Goal: Task Accomplishment & Management: Manage account settings

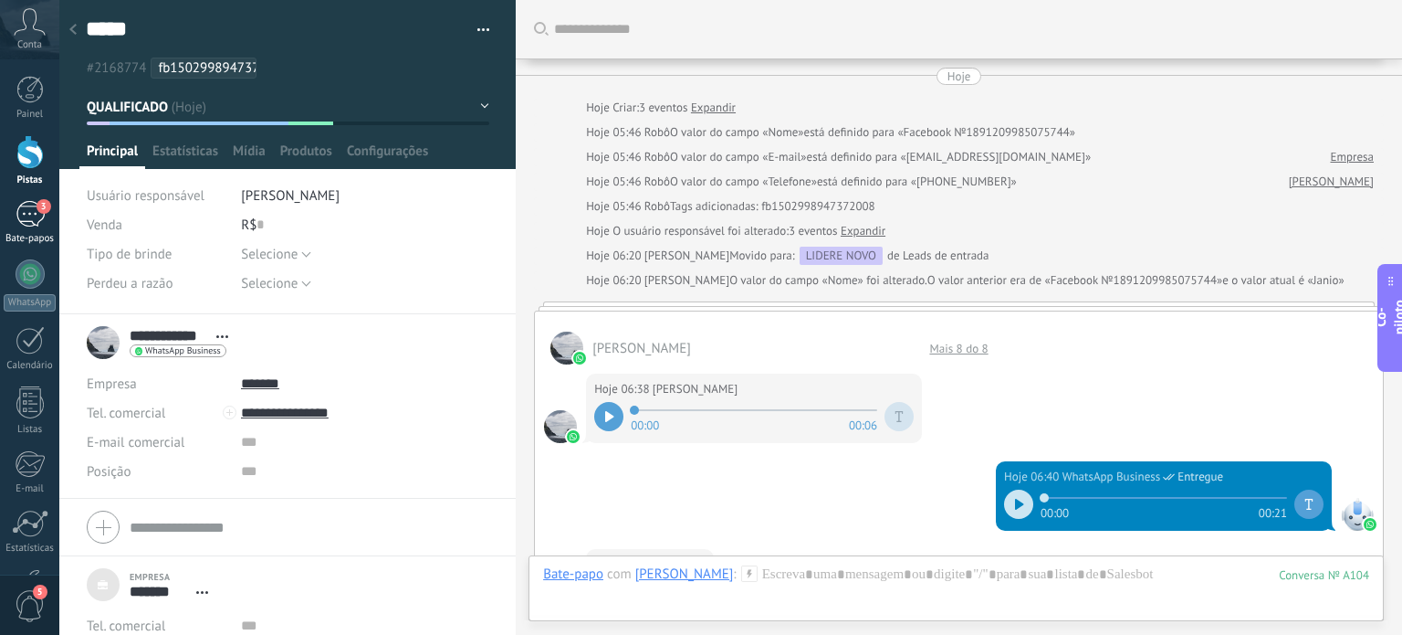
click at [37, 218] on div "3" at bounding box center [30, 214] width 29 height 26
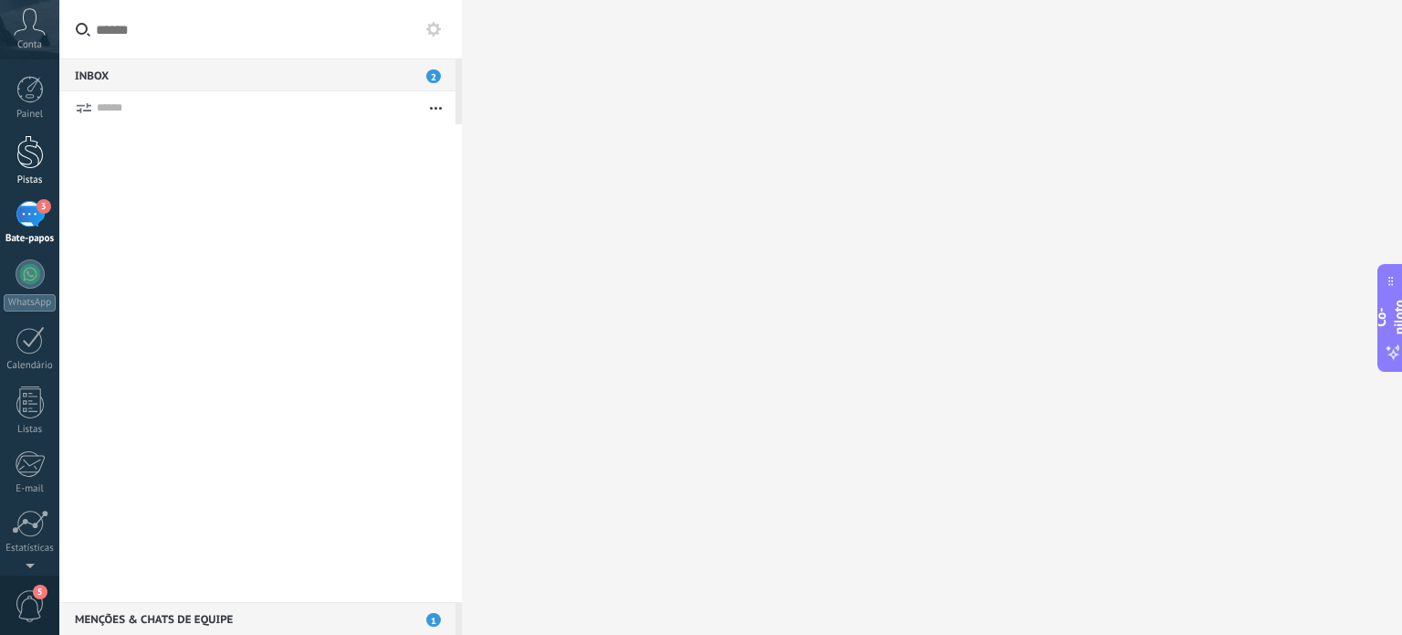
scroll to position [18, 0]
click at [23, 140] on div at bounding box center [29, 152] width 27 height 34
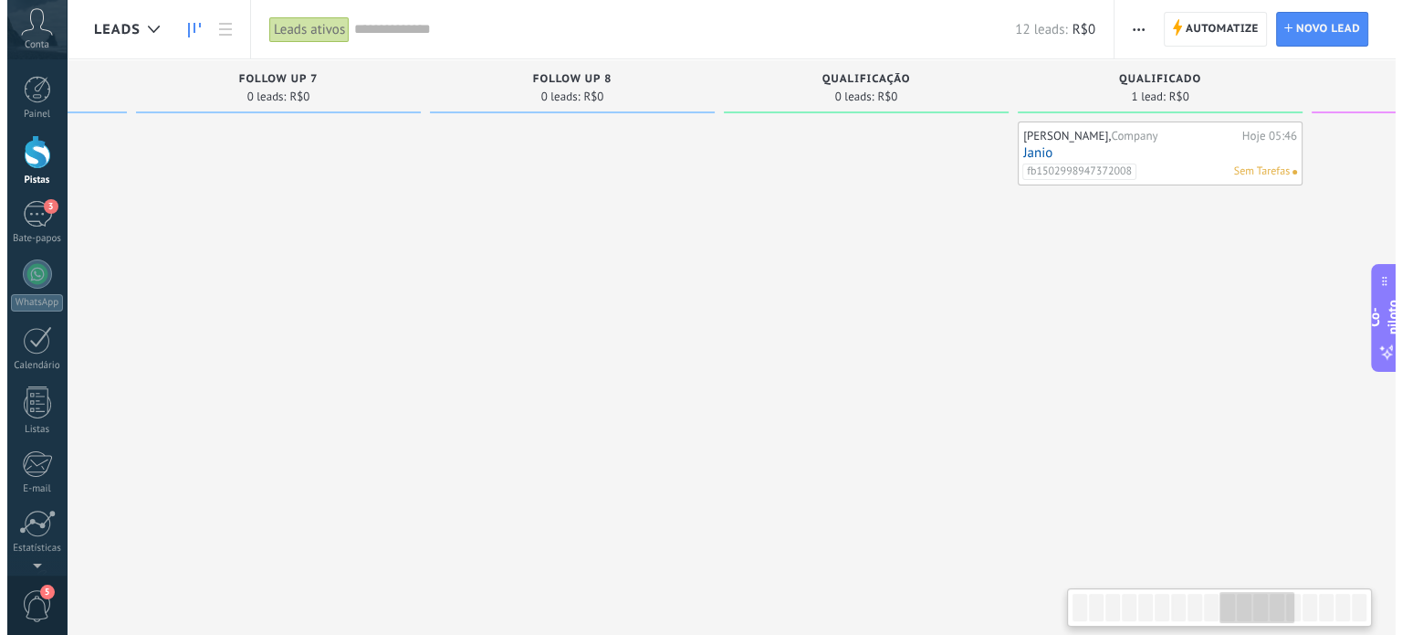
scroll to position [0, 2896]
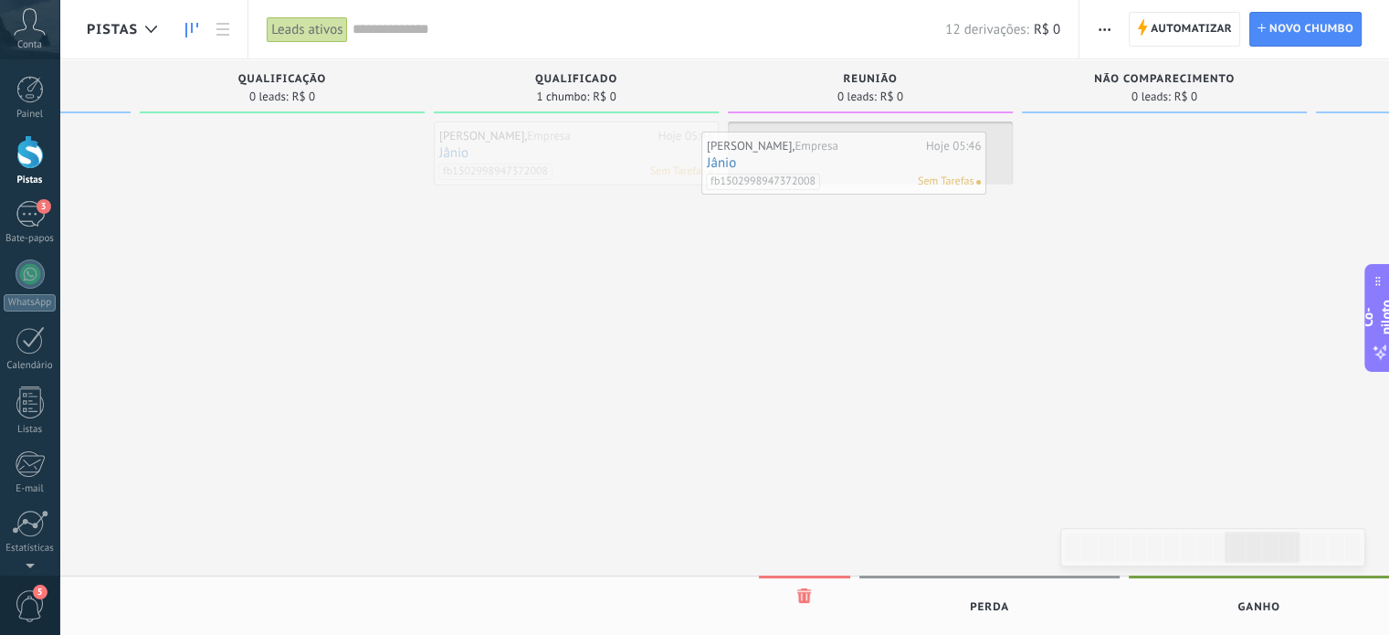
drag, startPoint x: 581, startPoint y: 159, endPoint x: 848, endPoint y: 169, distance: 267.7
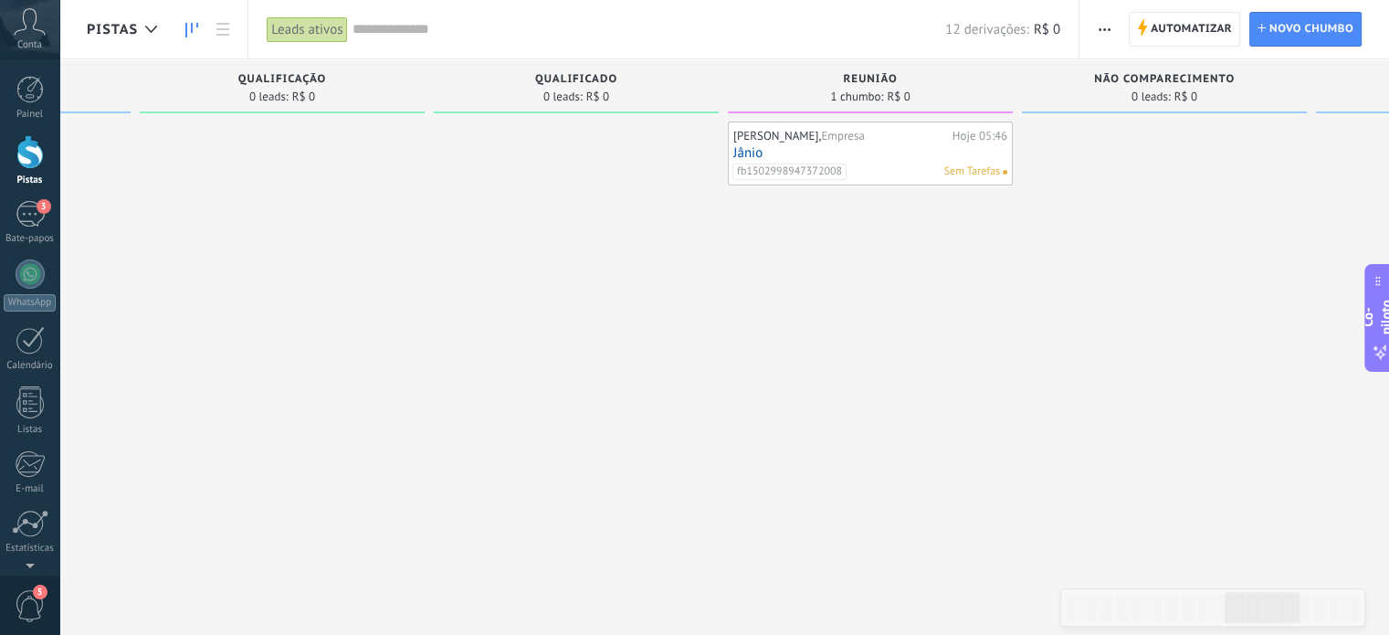
click at [928, 142] on div "[PERSON_NAME], Empresa" at bounding box center [840, 136] width 215 height 15
click at [917, 167] on div "fb1502998947372008 Sem Tarefas" at bounding box center [866, 171] width 268 height 16
click at [891, 145] on link "Jânio" at bounding box center [870, 153] width 274 height 16
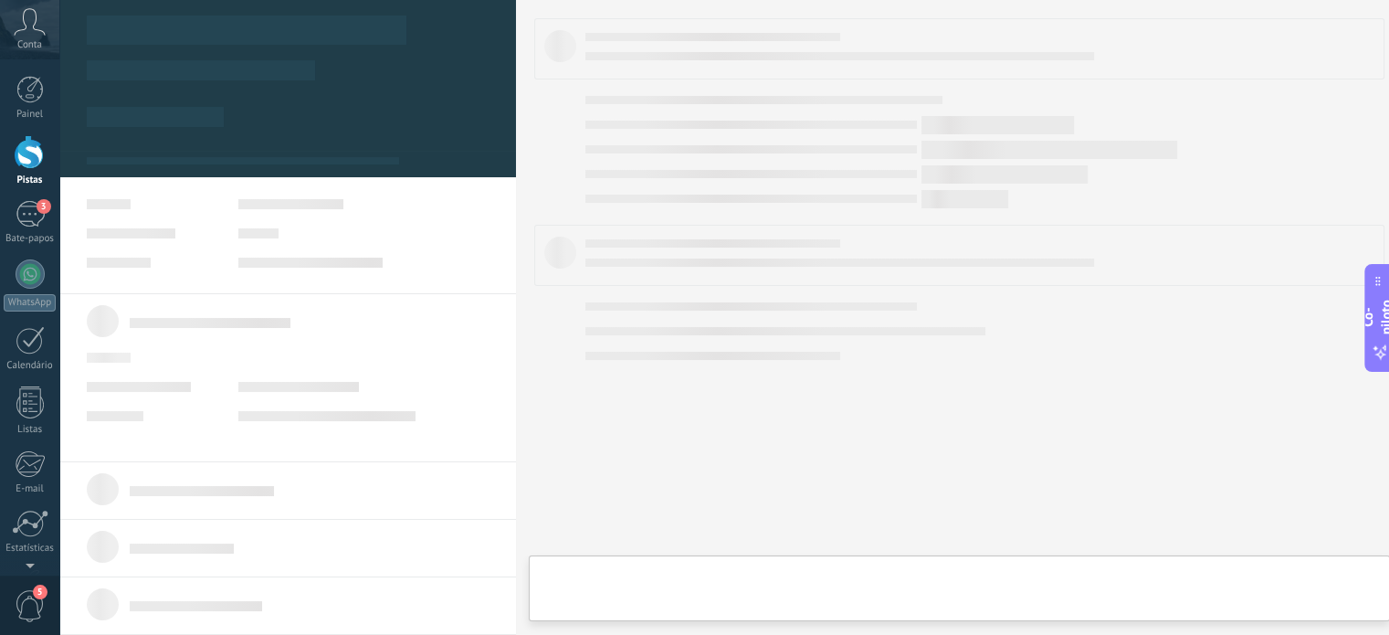
click at [891, 144] on body ".abccls-1,.abccls-2{fill-rule:evenodd}.abccls-2{fill:#fff} .abfcls-1{fill:none}…" at bounding box center [694, 317] width 1389 height 635
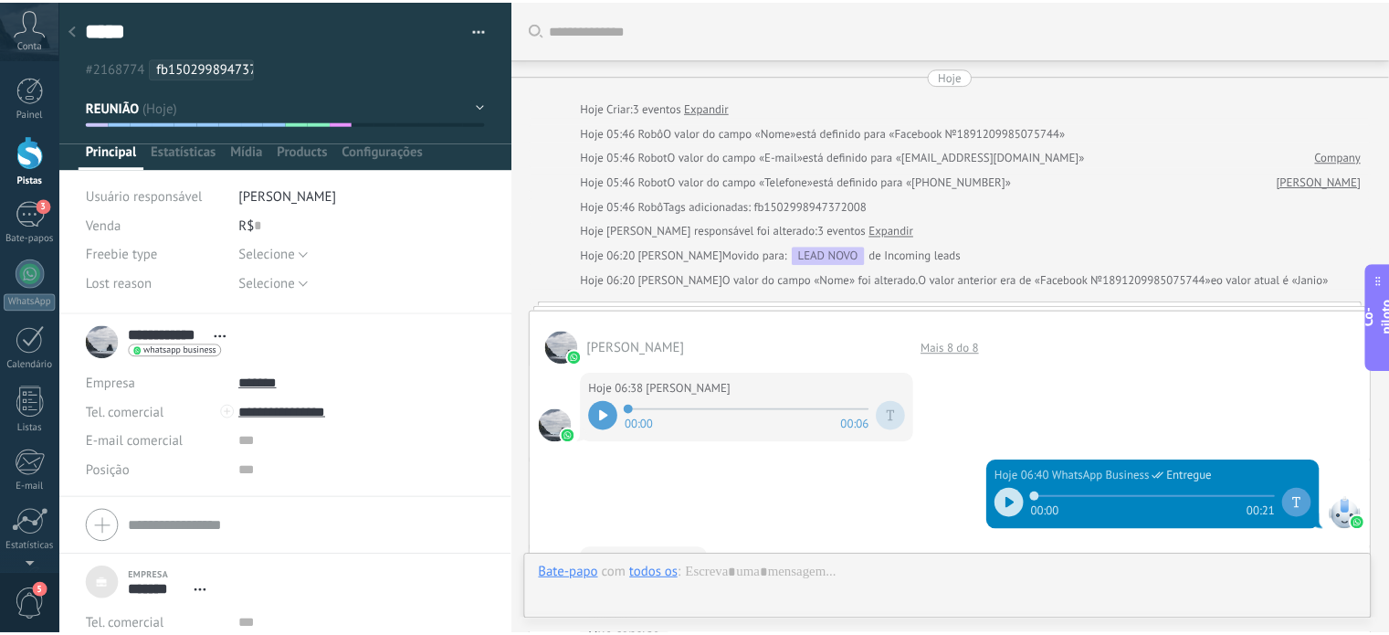
scroll to position [1660, 0]
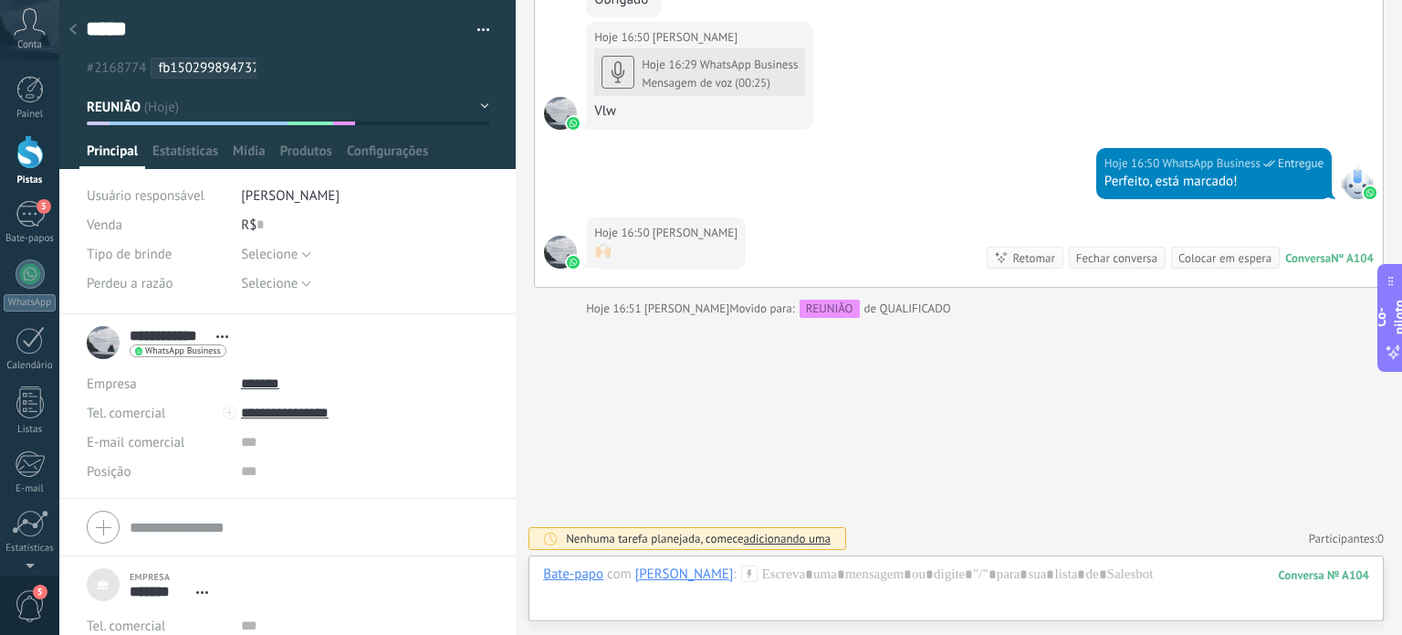
click at [70, 25] on icon at bounding box center [72, 29] width 7 height 11
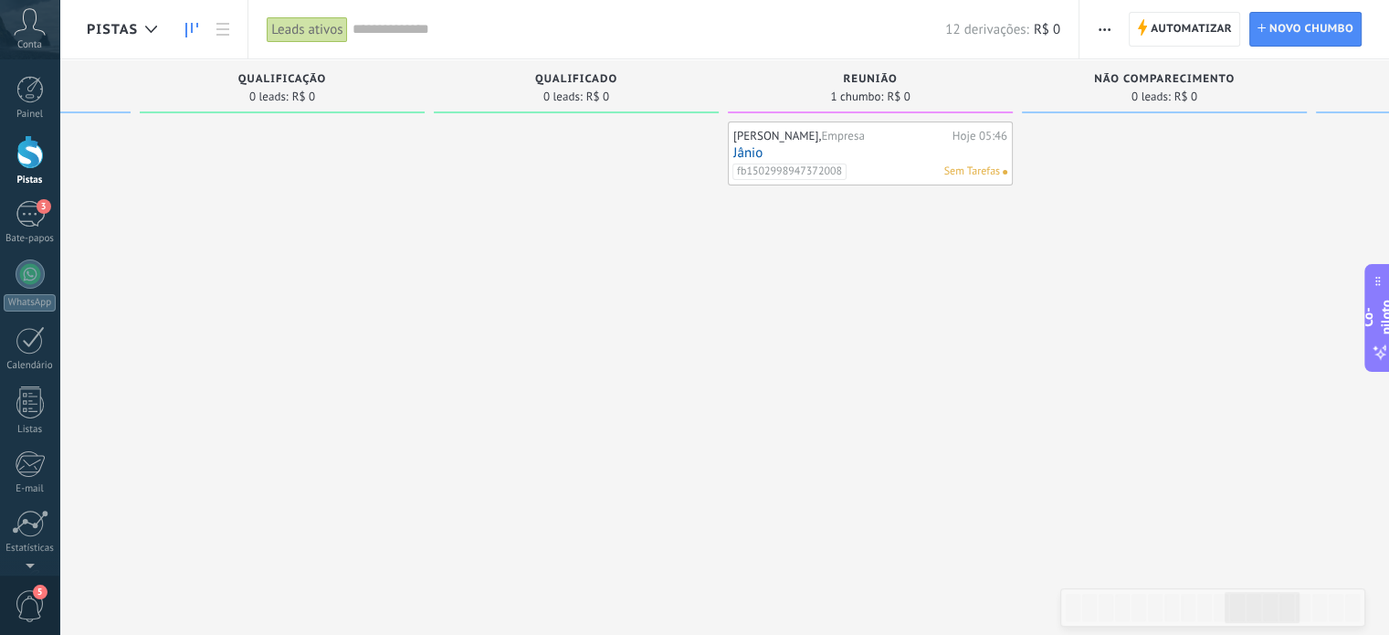
click at [29, 178] on font "Pistas" at bounding box center [30, 179] width 26 height 13
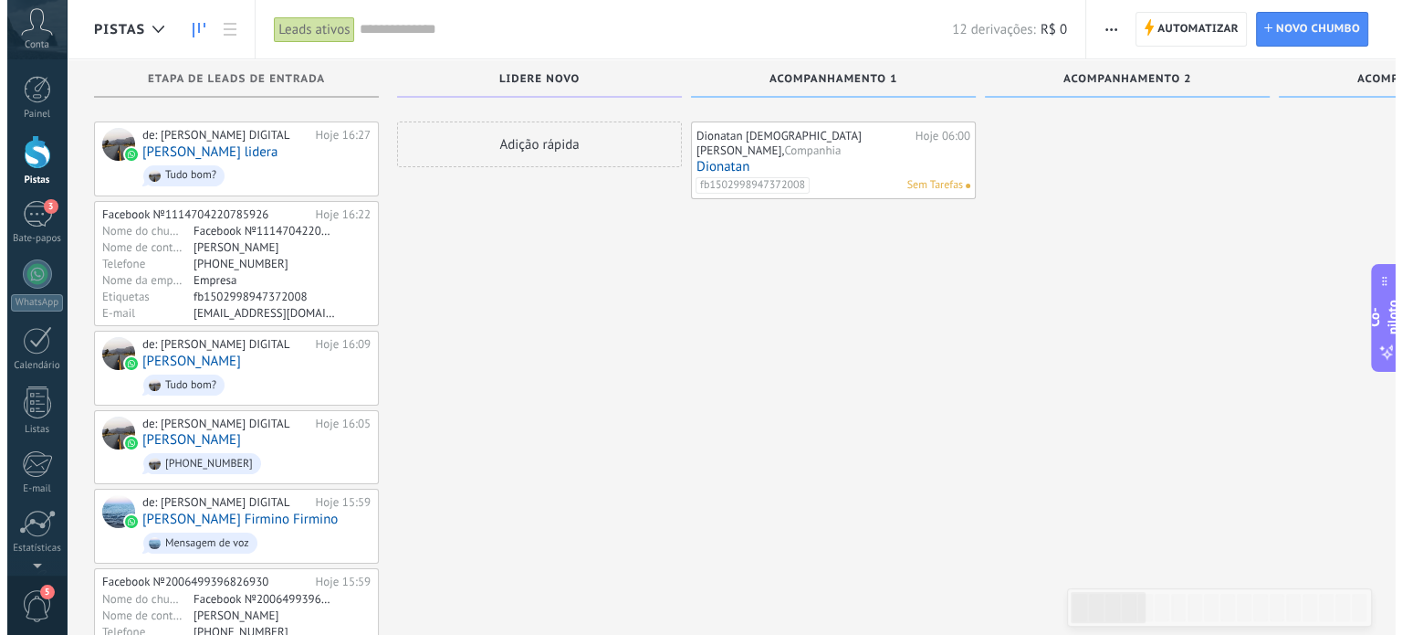
scroll to position [565, 0]
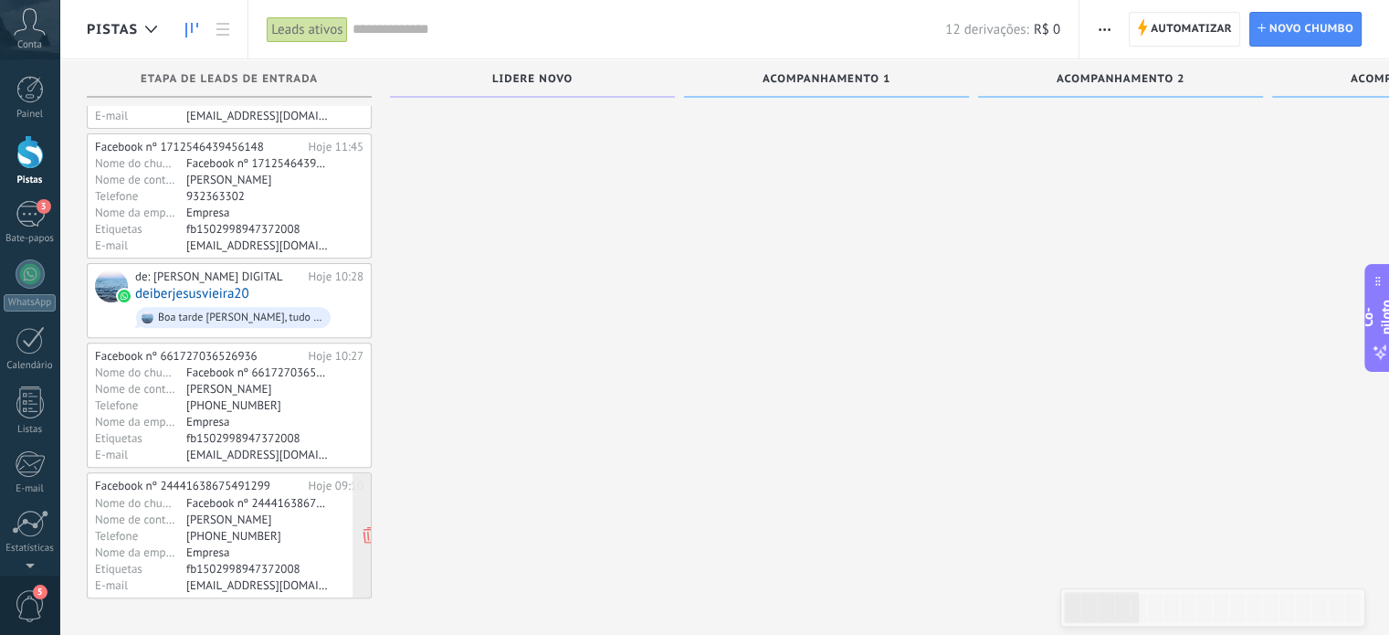
click at [199, 544] on font "Empresa" at bounding box center [208, 552] width 44 height 16
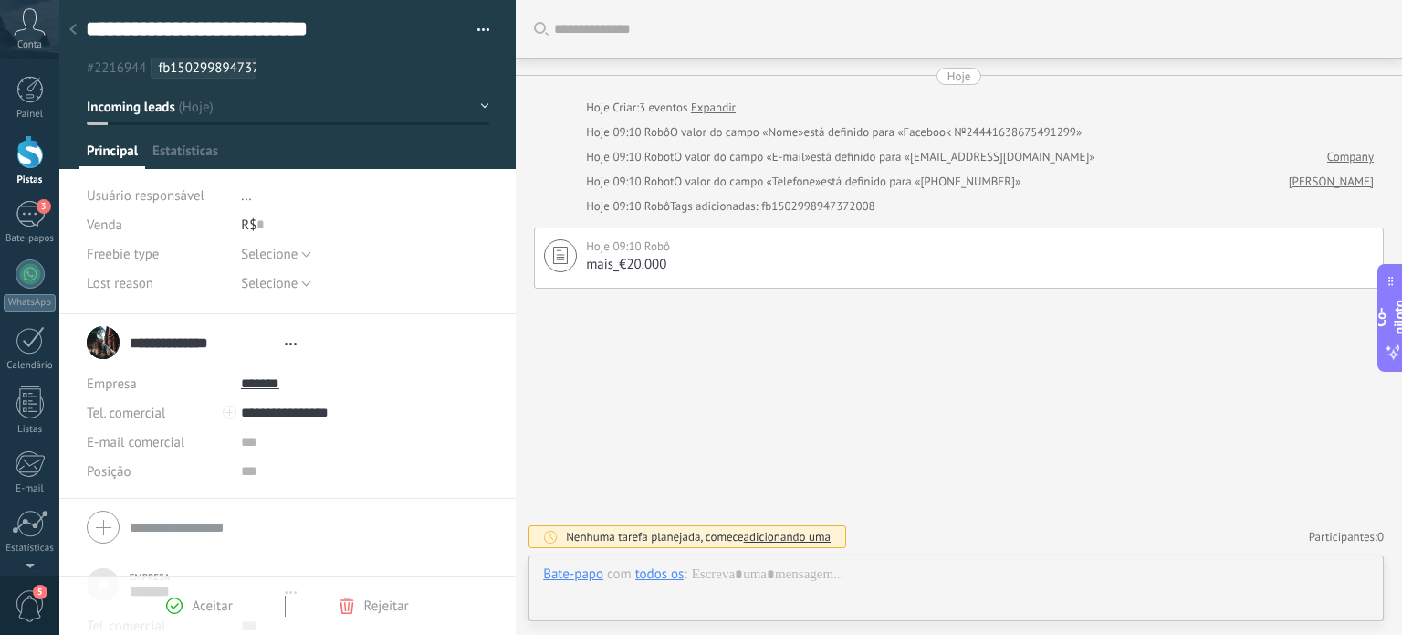
type textarea "***"
drag, startPoint x: 291, startPoint y: 415, endPoint x: 296, endPoint y: 457, distance: 42.2
click at [283, 474] on input "text" at bounding box center [364, 471] width 247 height 29
drag, startPoint x: 357, startPoint y: 414, endPoint x: 219, endPoint y: 412, distance: 137.9
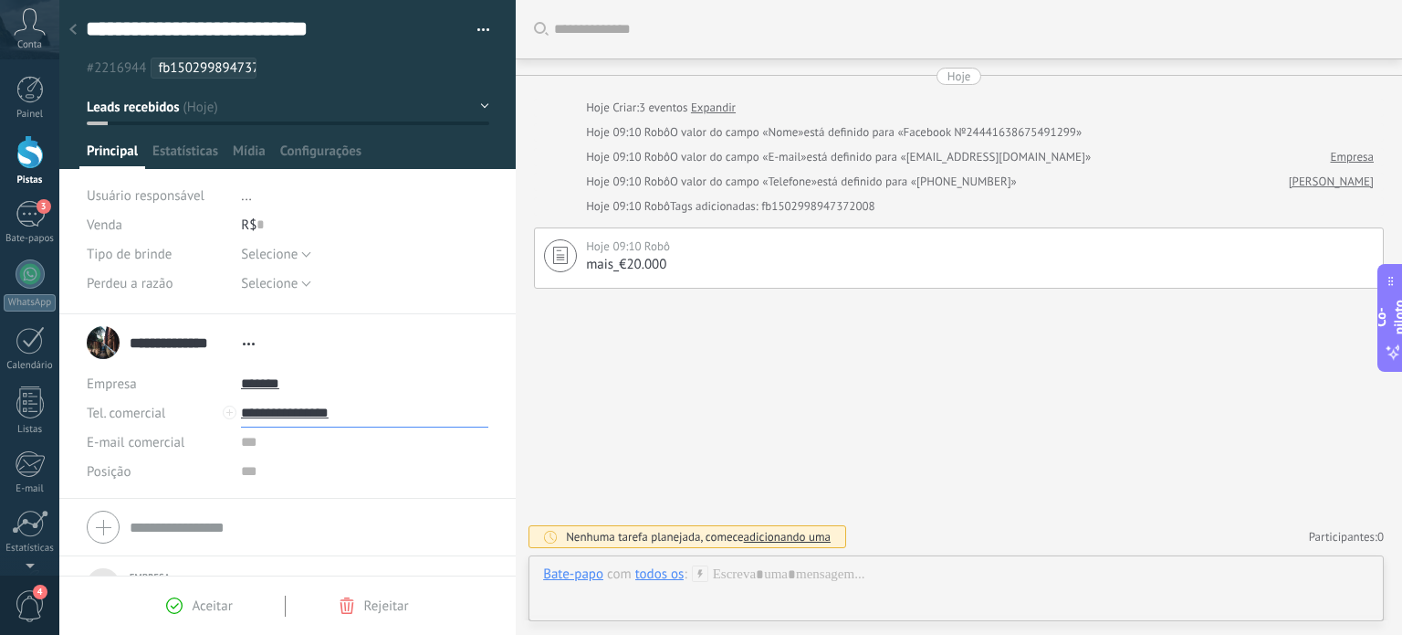
click at [219, 412] on div "Tel. comercial Direto comercial Celular Faz Casa Outros Tel. comercial" at bounding box center [288, 412] width 402 height 29
drag, startPoint x: 352, startPoint y: 412, endPoint x: 238, endPoint y: 416, distance: 113.3
click at [241, 416] on input "**********" at bounding box center [364, 412] width 247 height 29
type input "**********"
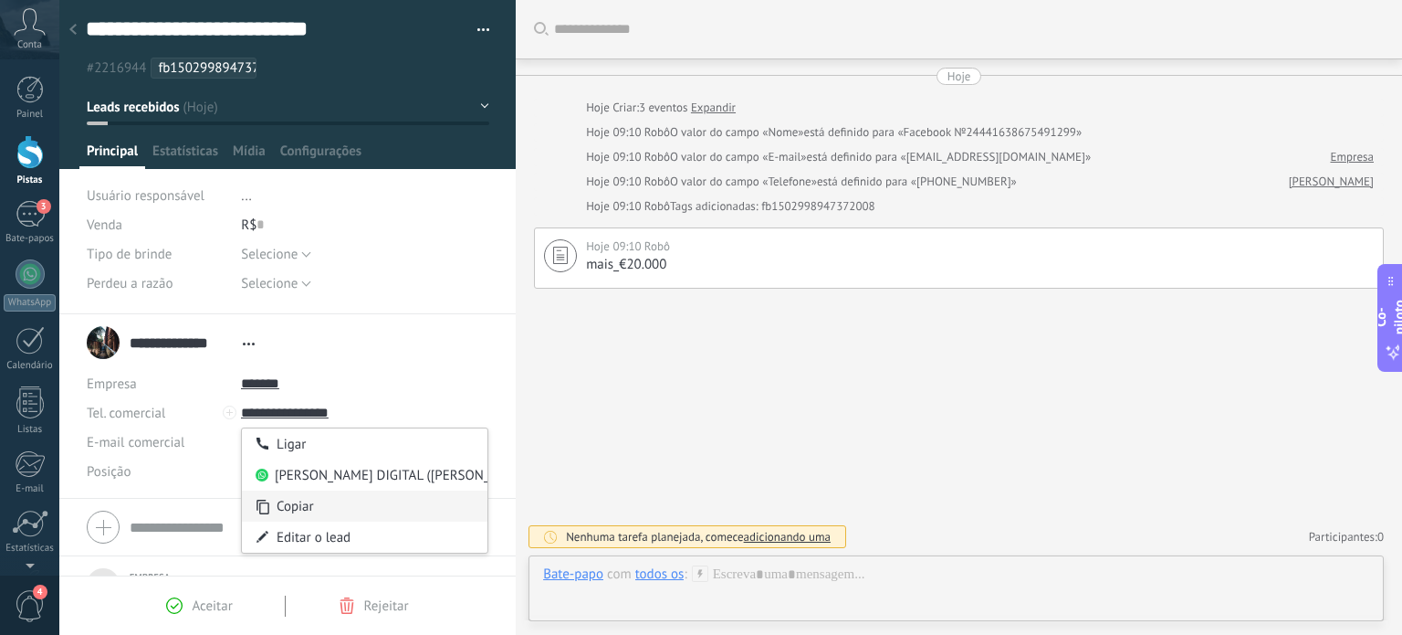
click at [272, 499] on div "Copiar" at bounding box center [365, 505] width 246 height 31
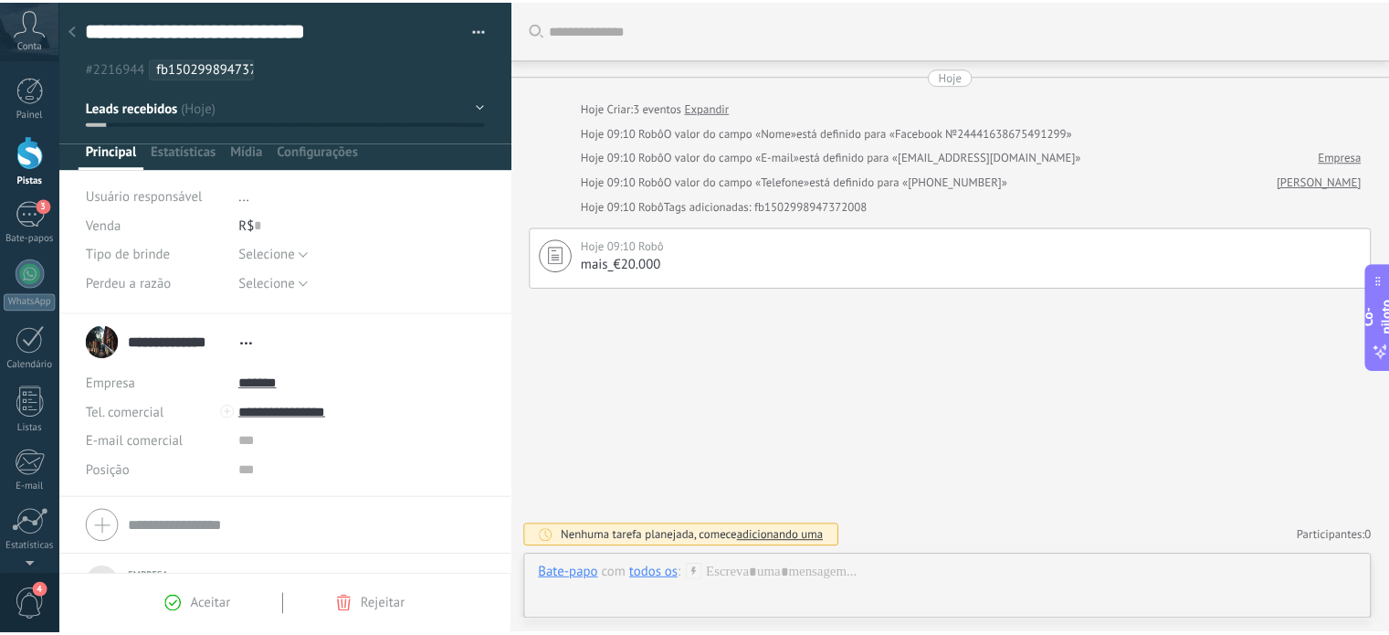
scroll to position [163, 0]
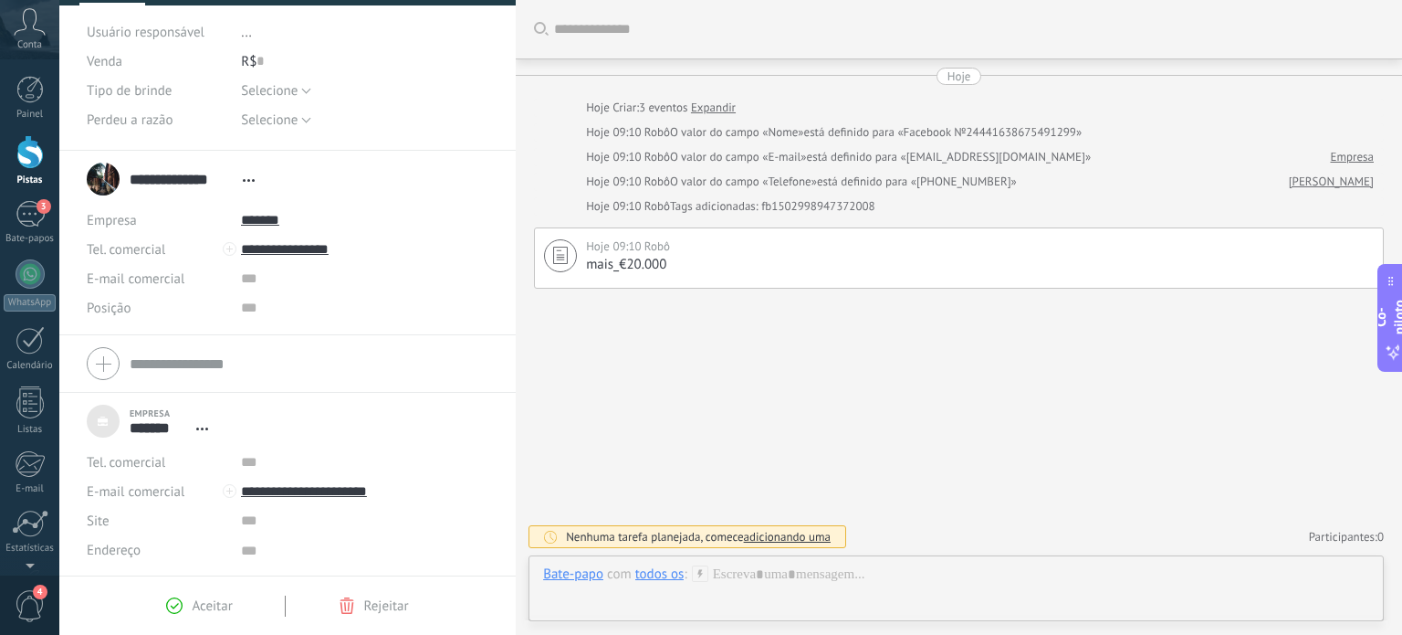
click at [28, 159] on div at bounding box center [29, 152] width 27 height 34
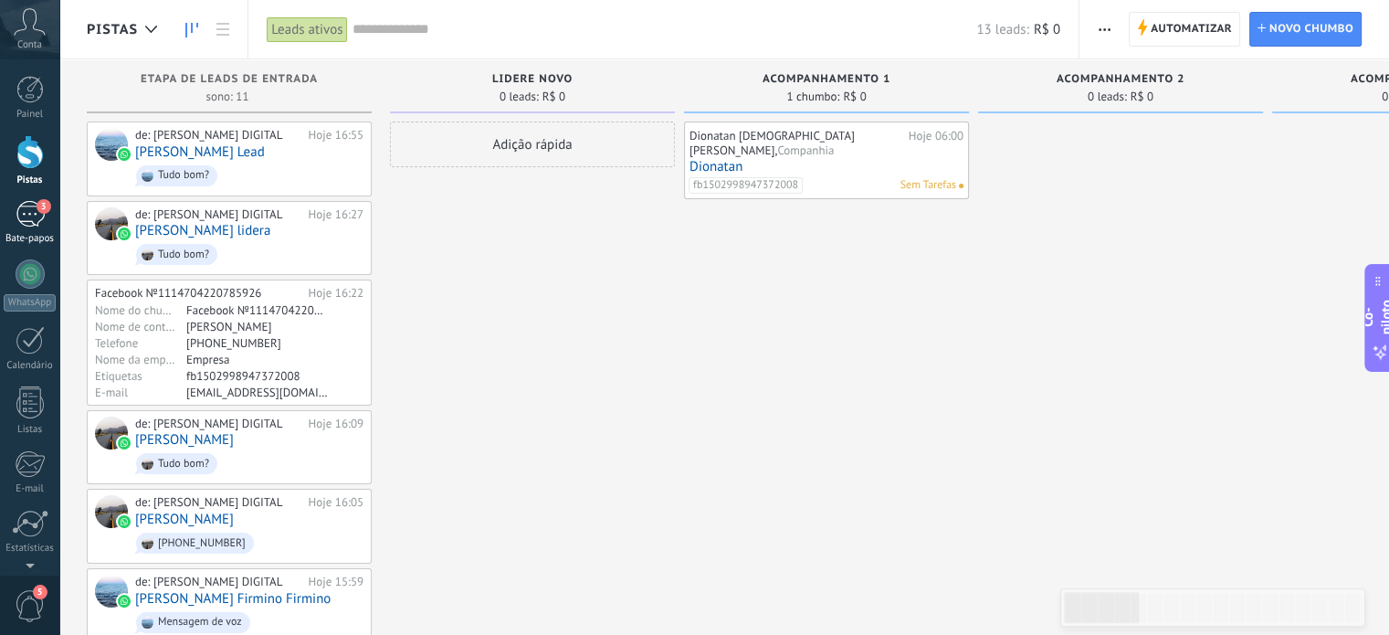
click at [26, 221] on div "3" at bounding box center [30, 214] width 29 height 26
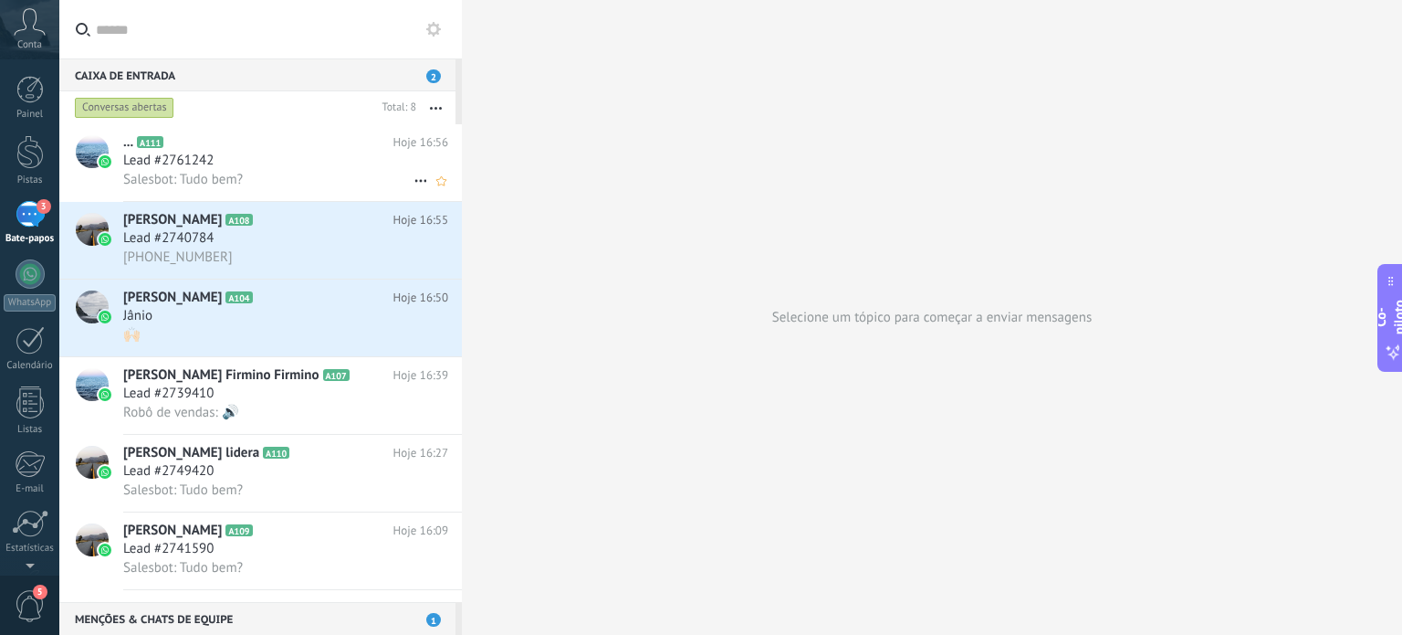
click at [281, 178] on div "Salesbot: Tudo bem?" at bounding box center [285, 179] width 325 height 19
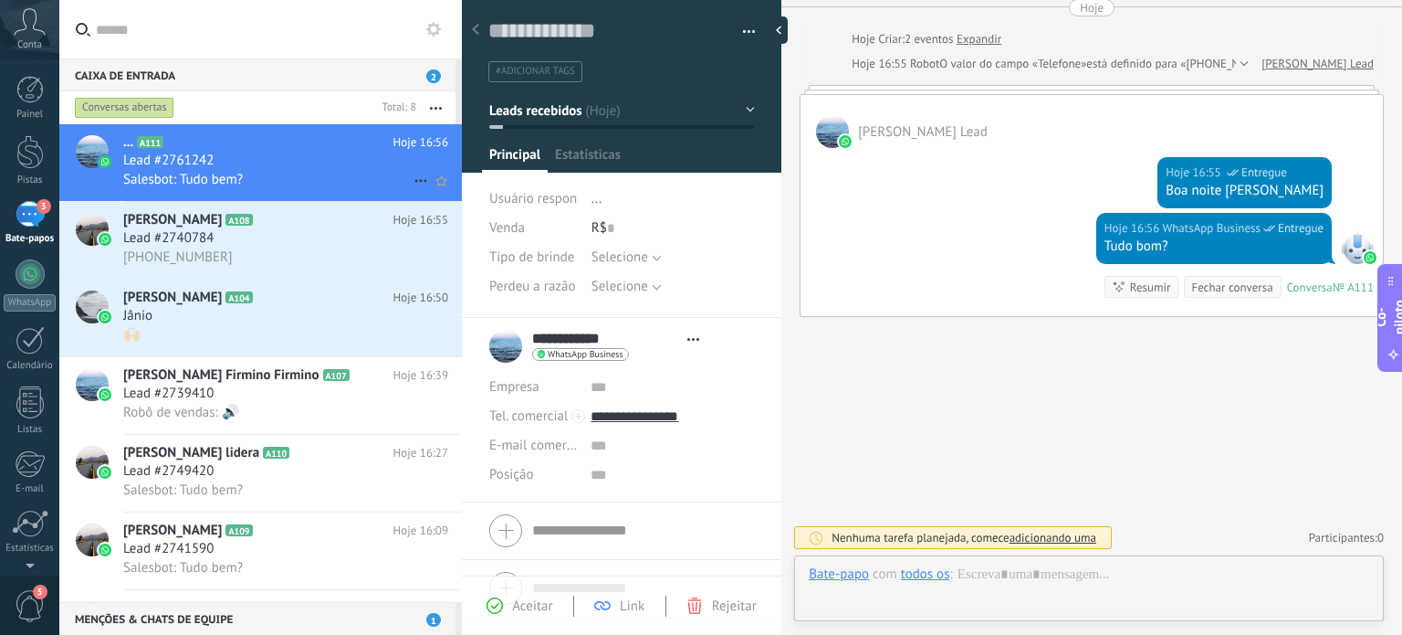
scroll to position [26, 0]
click at [318, 236] on div "Lead #2740784" at bounding box center [285, 238] width 325 height 18
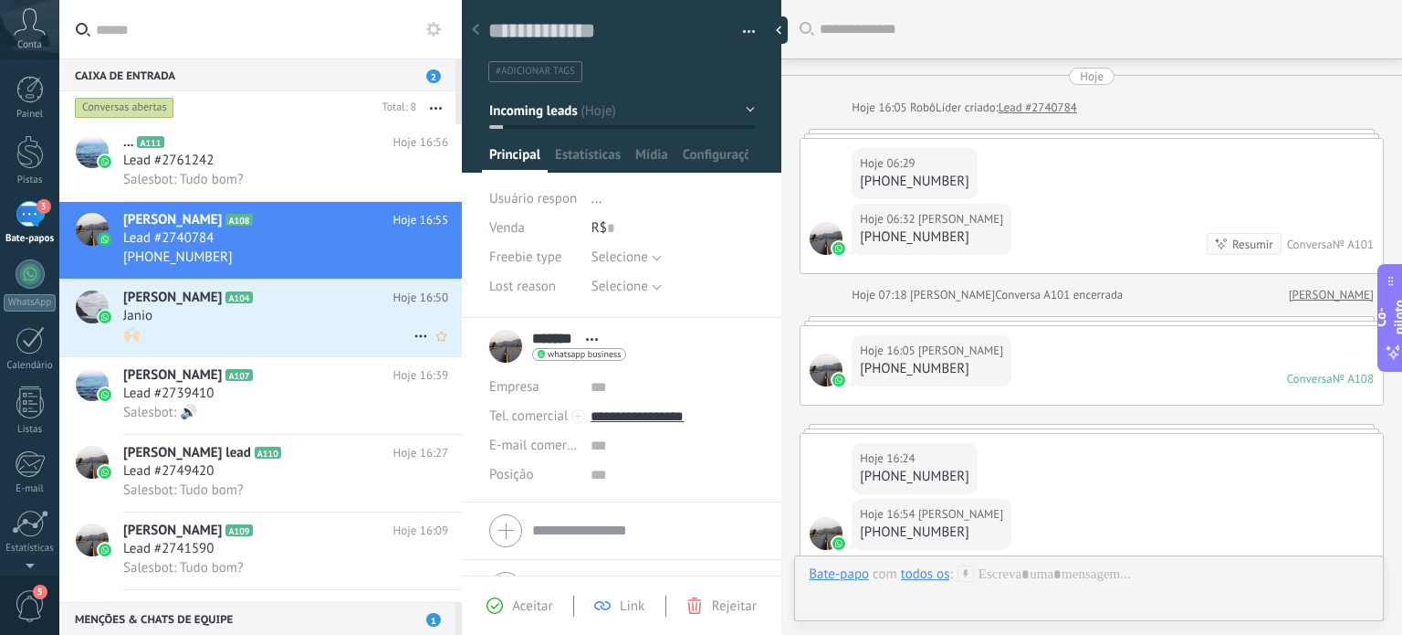
scroll to position [250, 0]
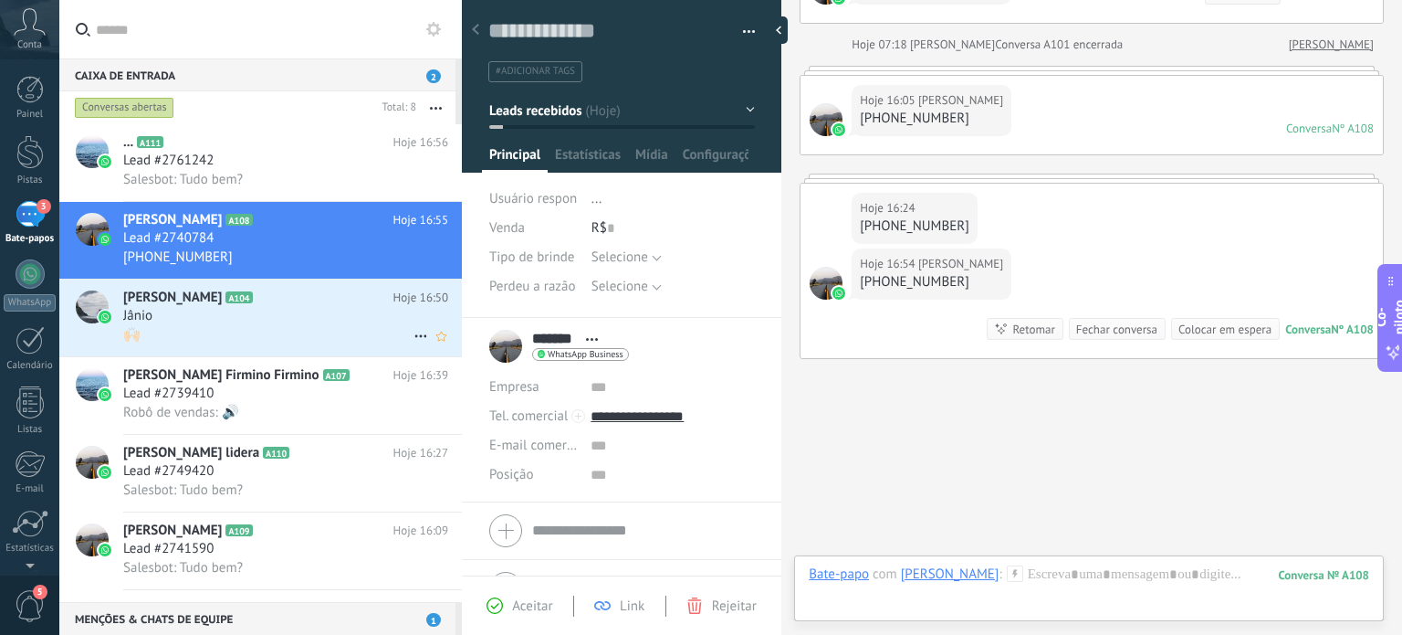
click at [190, 331] on div "🙌🏻" at bounding box center [285, 334] width 325 height 19
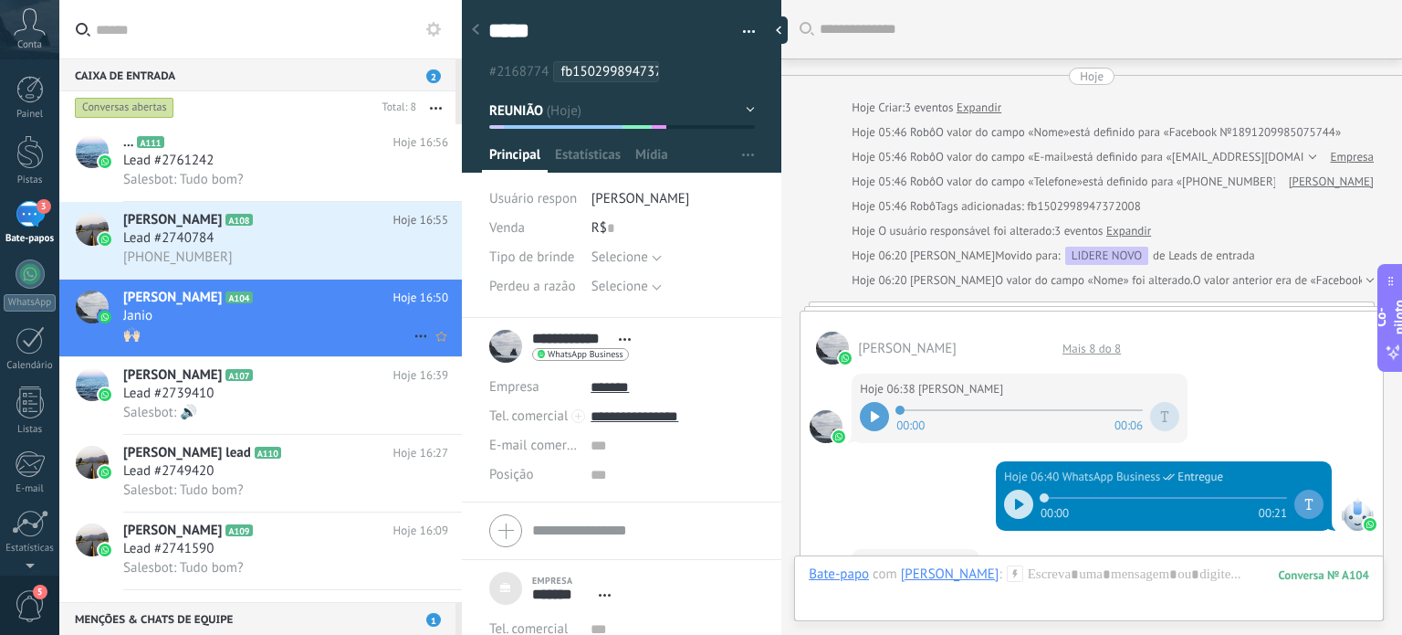
scroll to position [1700, 0]
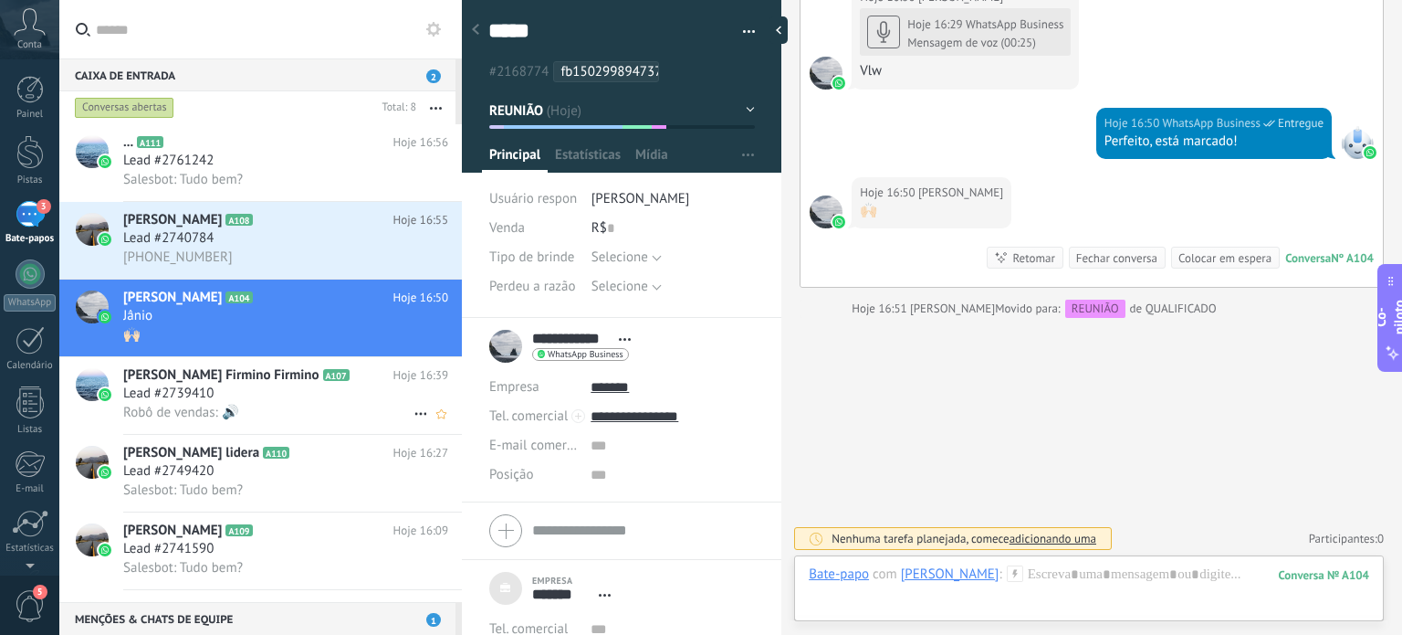
click at [263, 376] on font "[PERSON_NAME] Firmino Firmino" at bounding box center [221, 374] width 196 height 17
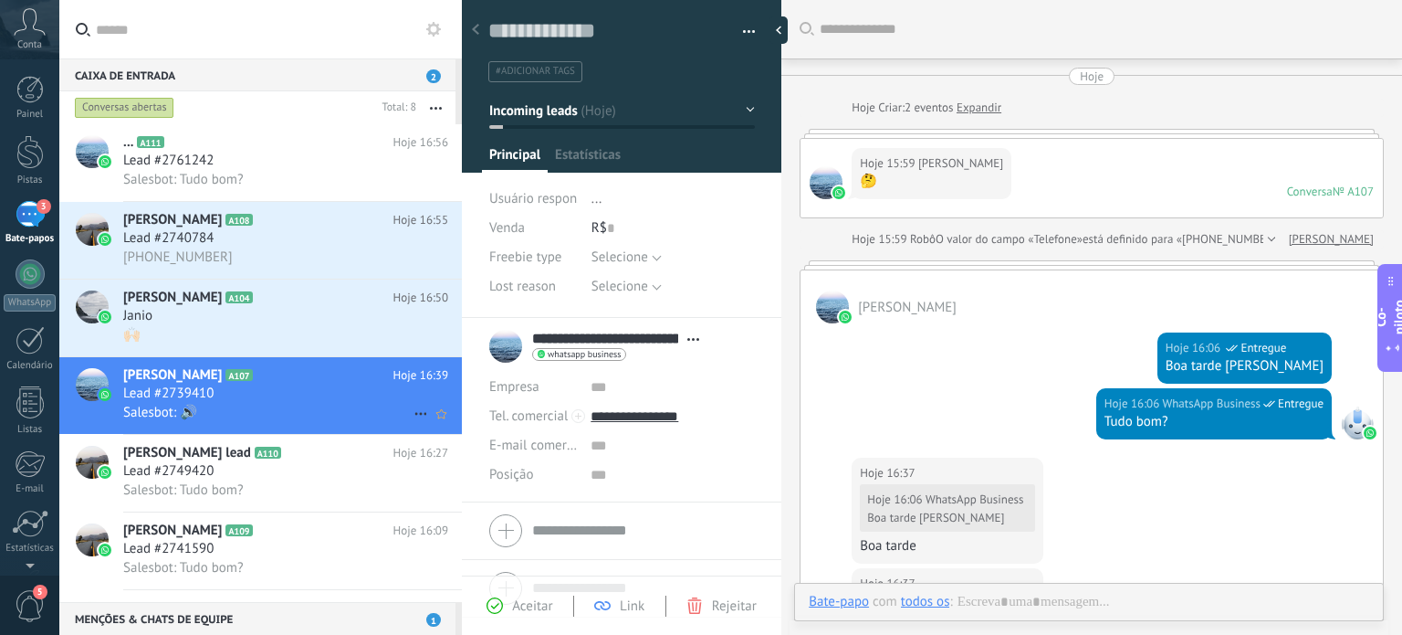
type textarea "**********"
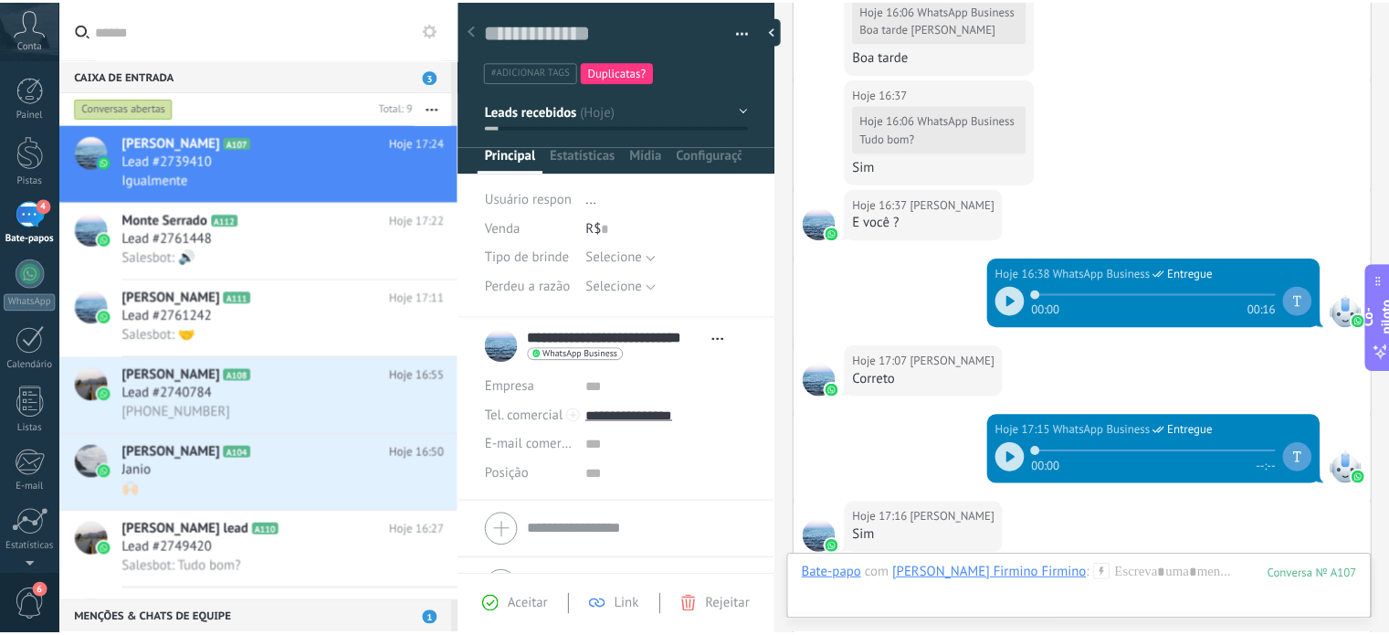
scroll to position [1424, 0]
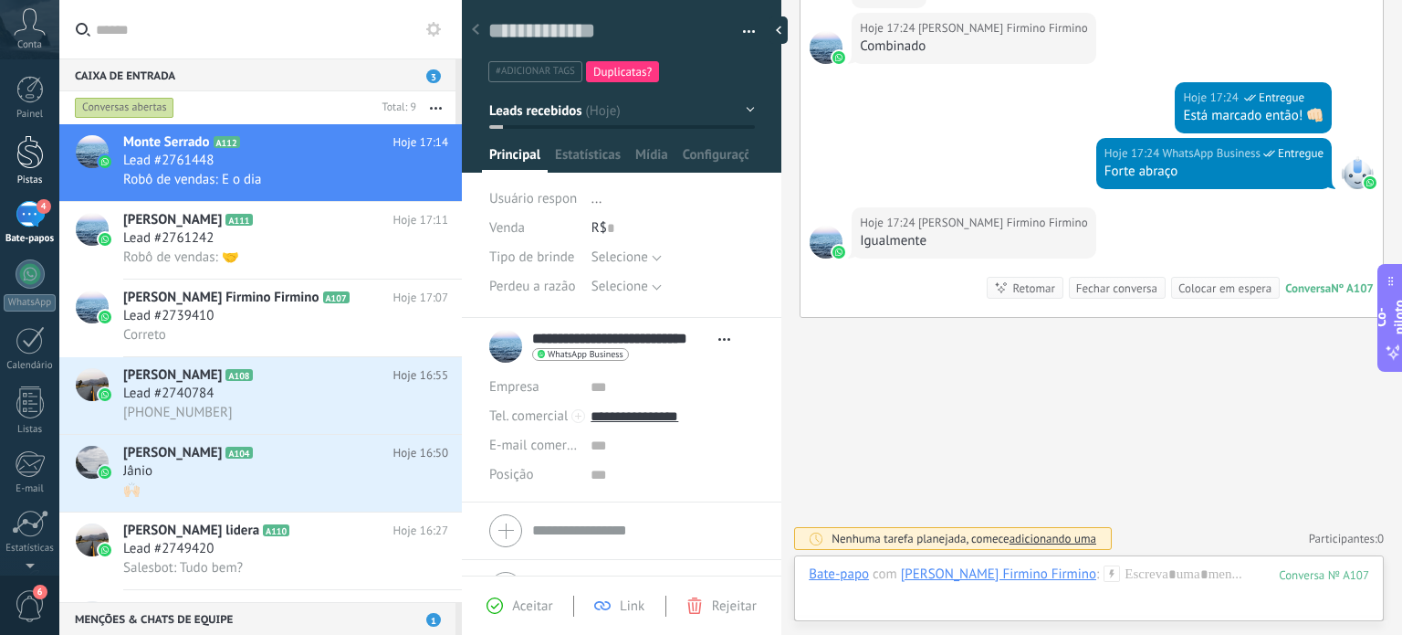
click at [28, 174] on font "Pistas" at bounding box center [30, 179] width 26 height 13
